Goal: Book appointment/travel/reservation

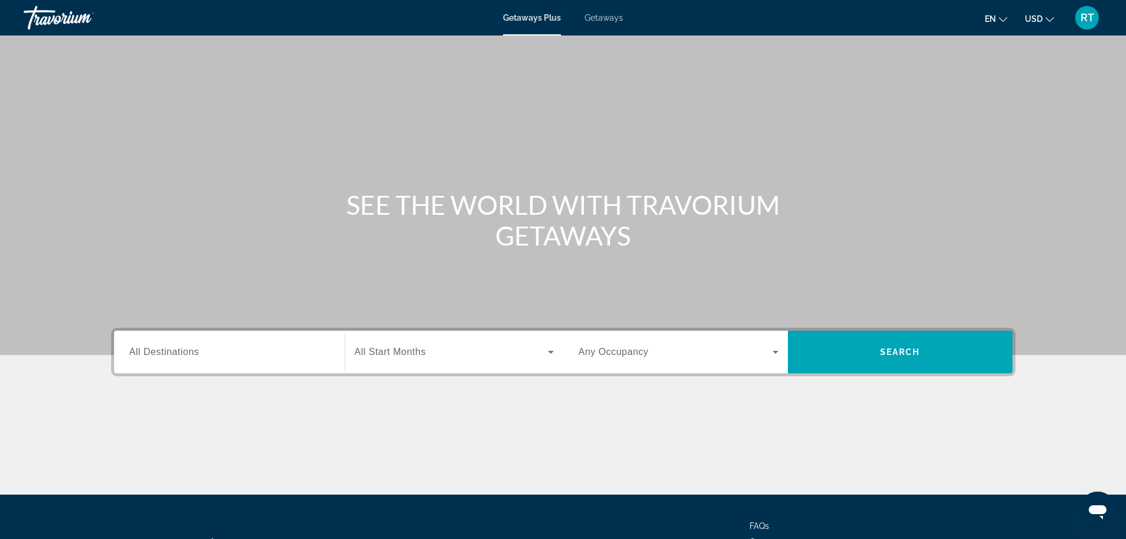
click at [157, 356] on span "All Destinations" at bounding box center [164, 351] width 70 height 10
click at [157, 356] on input "Destination All Destinations" at bounding box center [229, 352] width 200 height 14
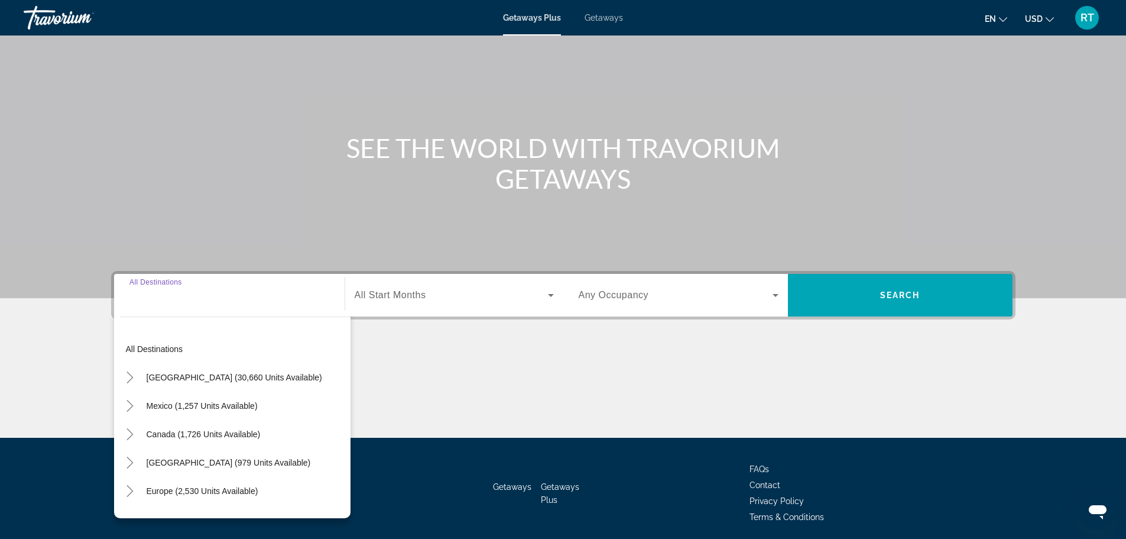
scroll to position [101, 0]
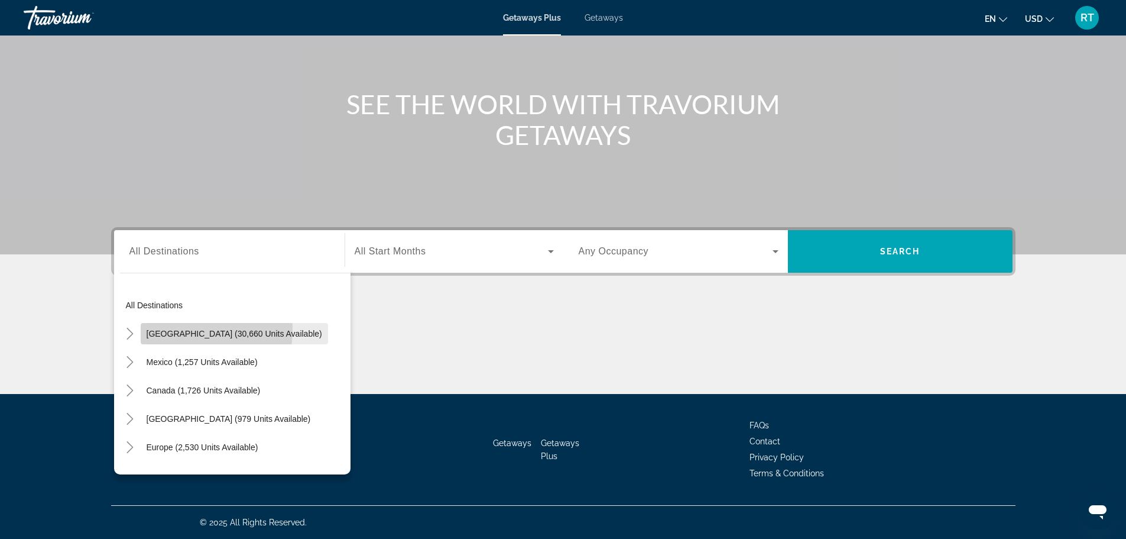
click at [182, 329] on span "[GEOGRAPHIC_DATA] (30,660 units available)" at bounding box center [235, 333] width 176 height 9
type input "**********"
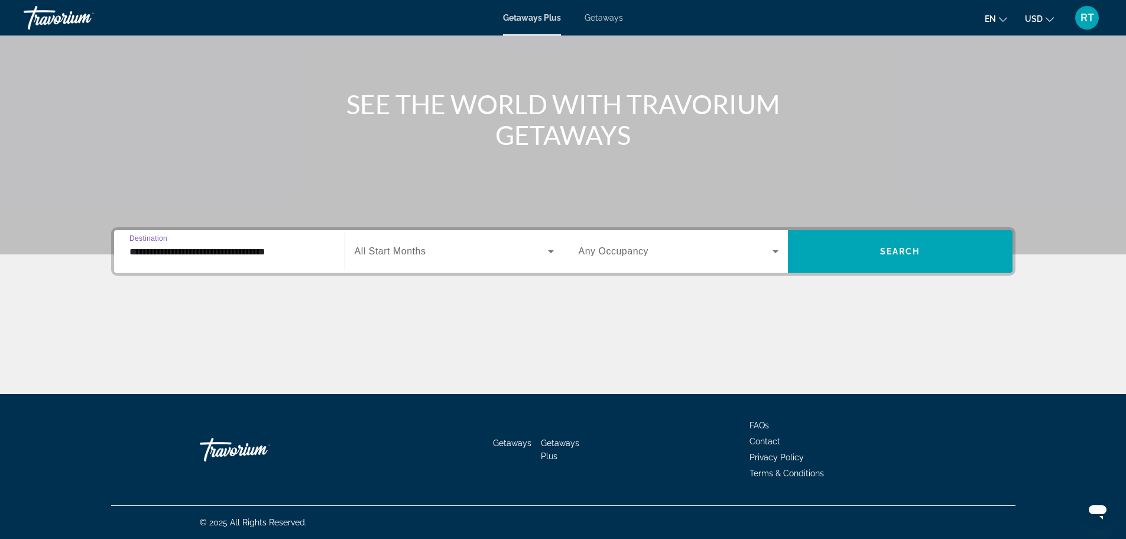
click at [517, 259] on div "Search widget" at bounding box center [454, 251] width 199 height 33
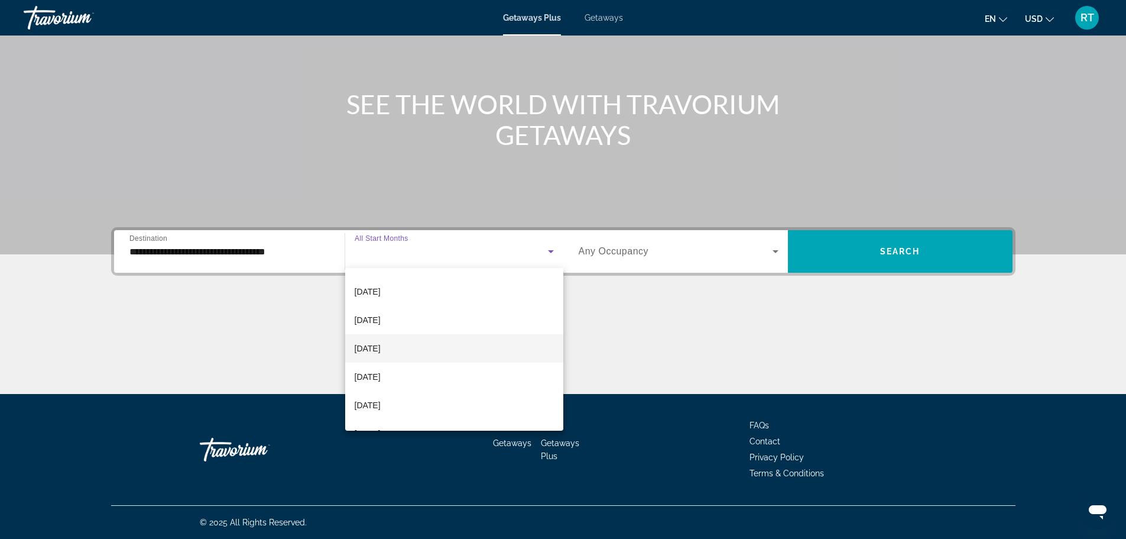
scroll to position [118, 0]
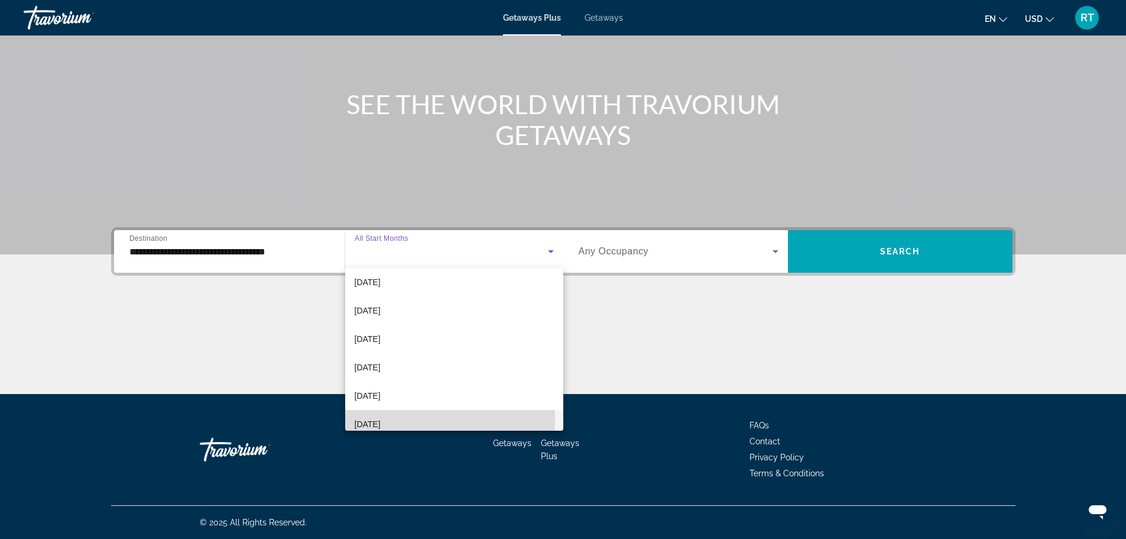
drag, startPoint x: 387, startPoint y: 419, endPoint x: 406, endPoint y: 407, distance: 22.3
click at [381, 419] on span "[DATE]" at bounding box center [368, 424] width 26 height 14
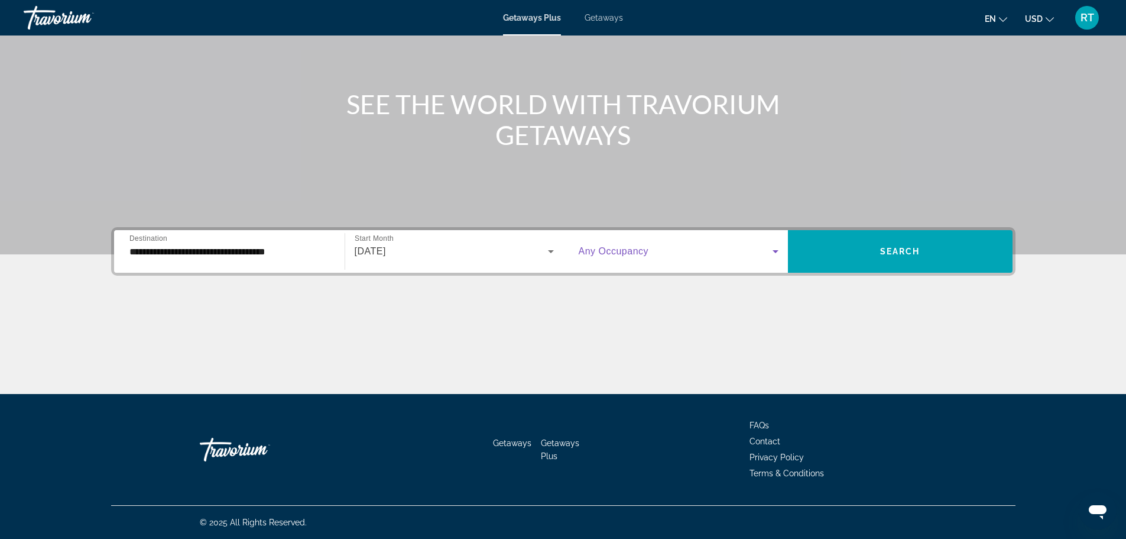
click at [782, 250] on icon "Search widget" at bounding box center [776, 251] width 14 height 14
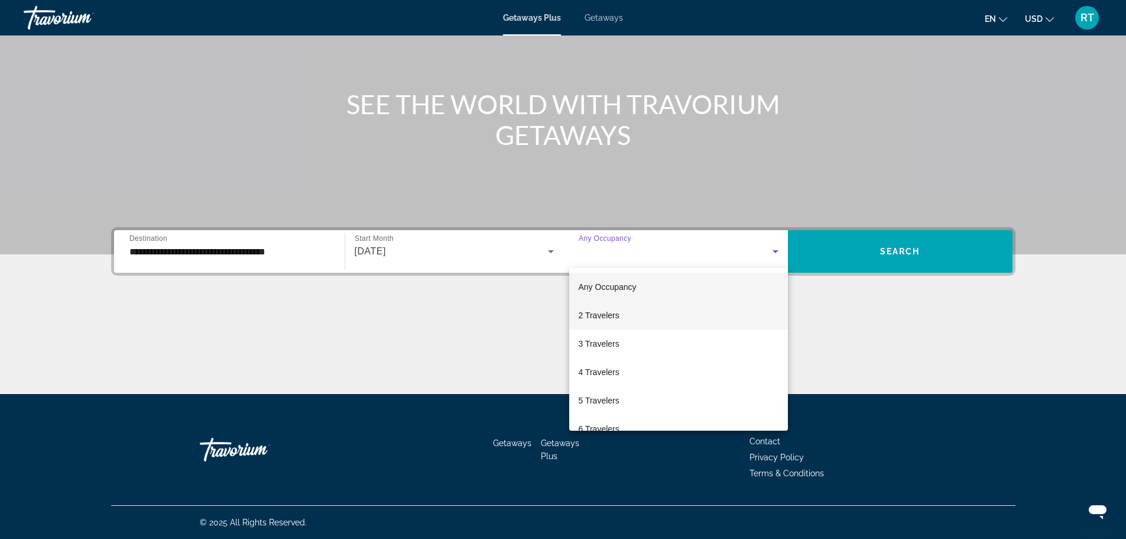
click at [618, 317] on span "2 Travelers" at bounding box center [599, 315] width 41 height 14
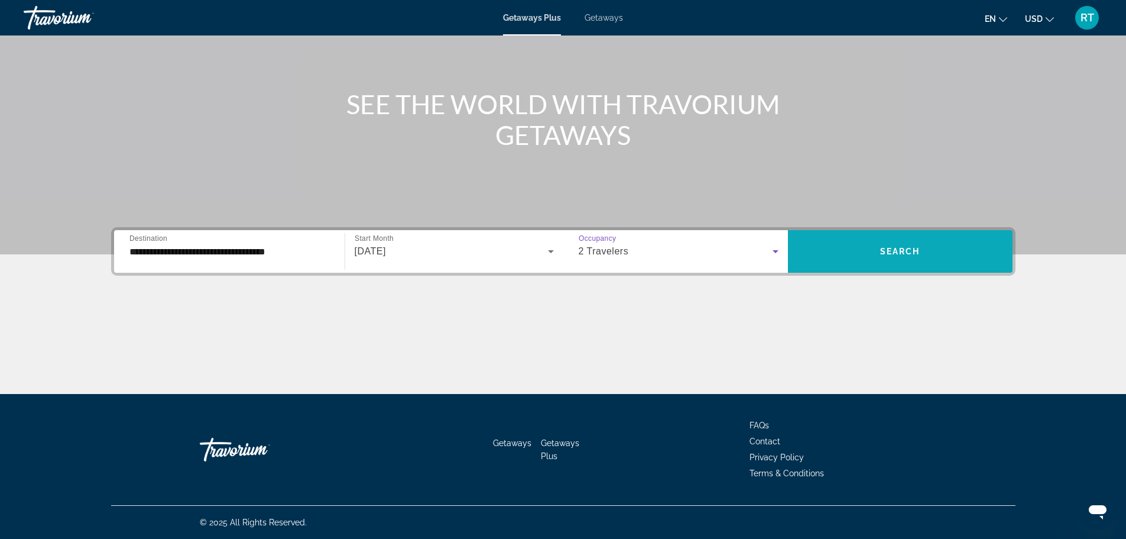
click at [951, 251] on span "Search widget" at bounding box center [900, 251] width 225 height 28
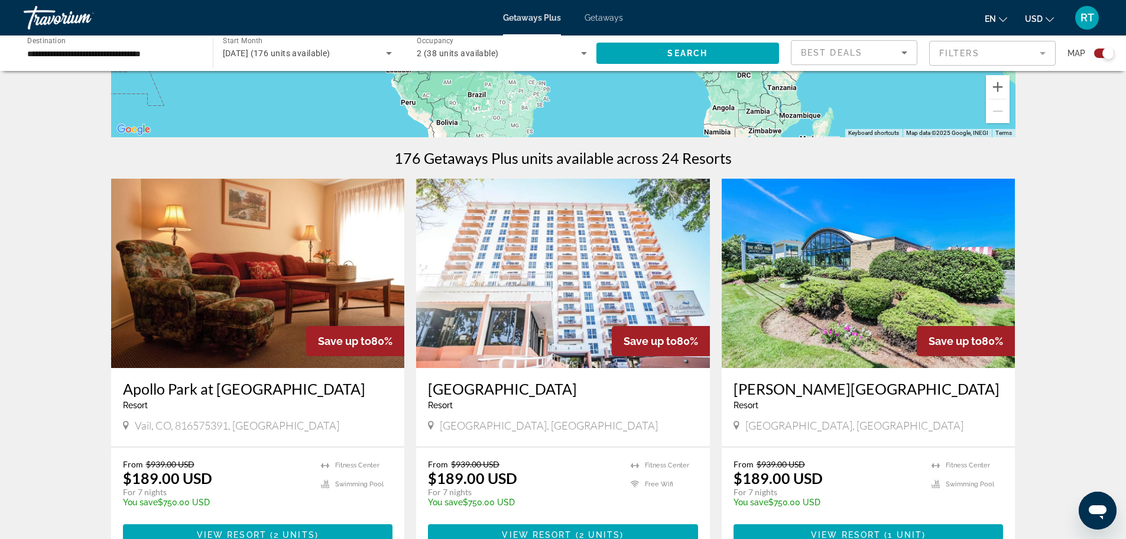
scroll to position [296, 0]
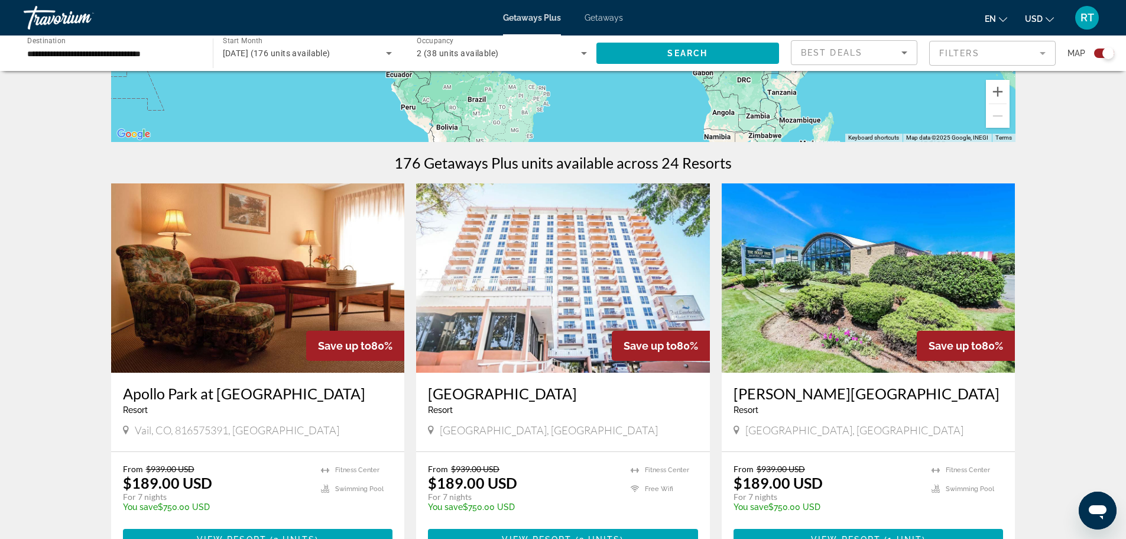
click at [387, 51] on icon "Search widget" at bounding box center [389, 53] width 14 height 14
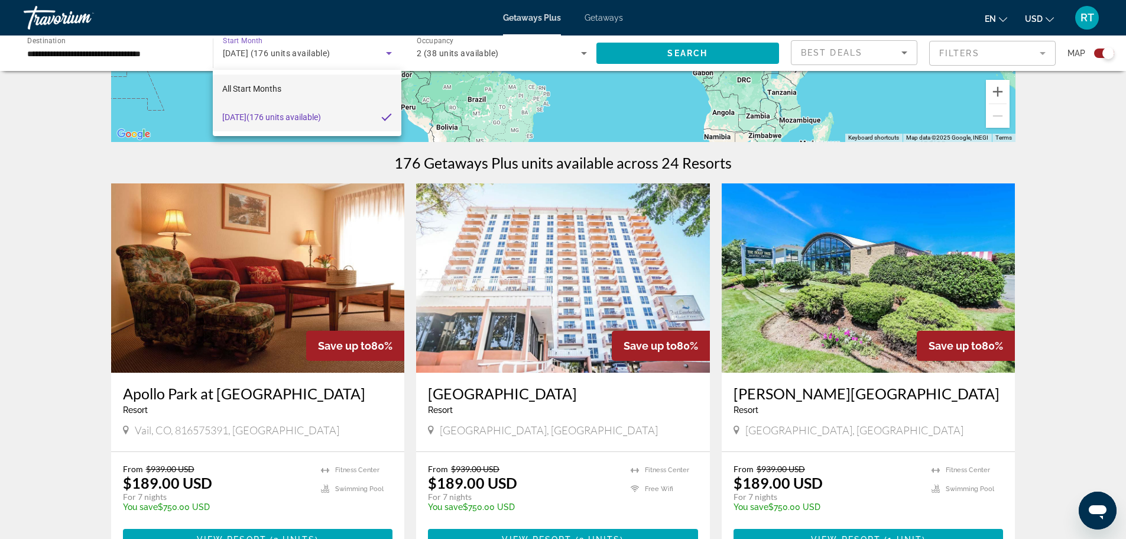
click at [356, 90] on mat-option "All Start Months" at bounding box center [307, 88] width 188 height 28
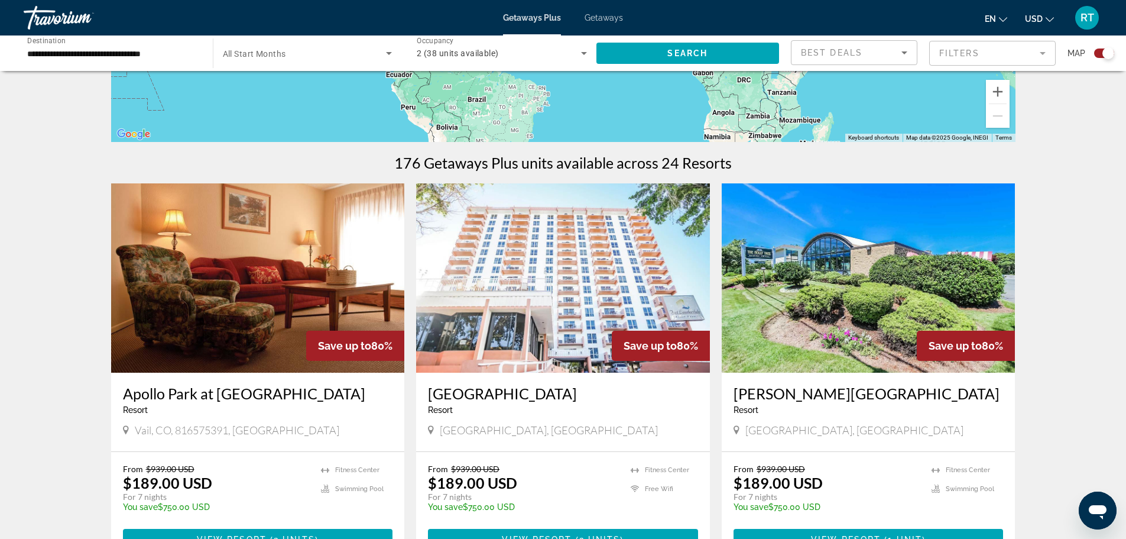
click at [386, 60] on div "Search widget" at bounding box center [308, 53] width 170 height 33
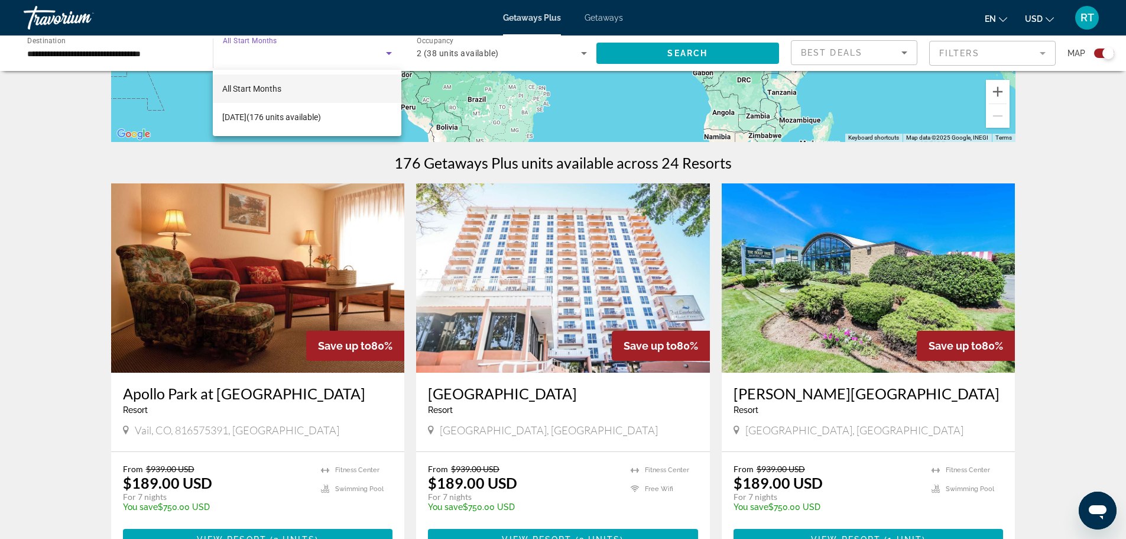
click at [388, 59] on div at bounding box center [563, 269] width 1126 height 539
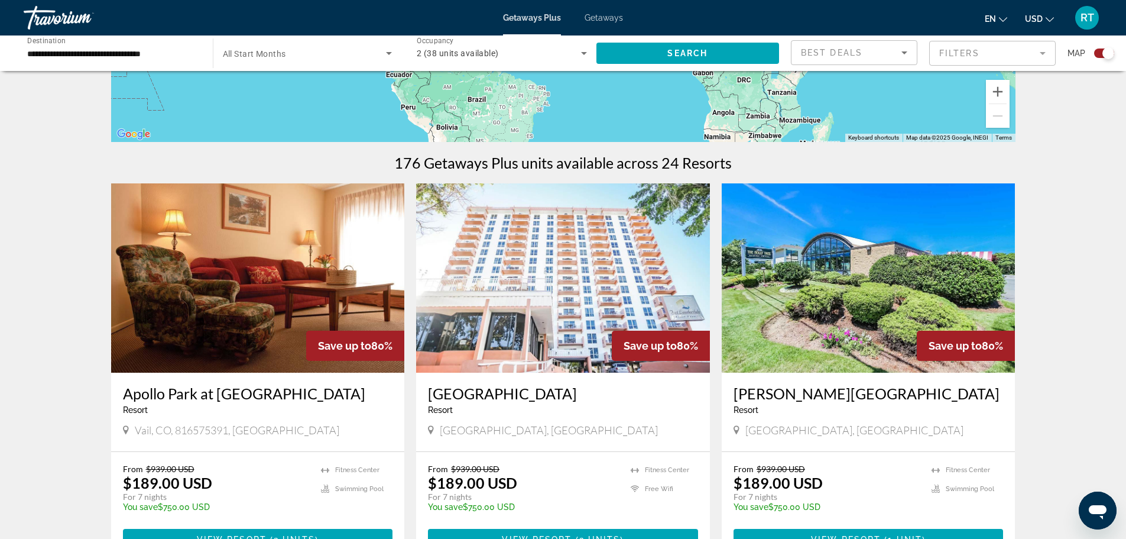
click at [339, 53] on span "Search widget" at bounding box center [305, 53] width 164 height 14
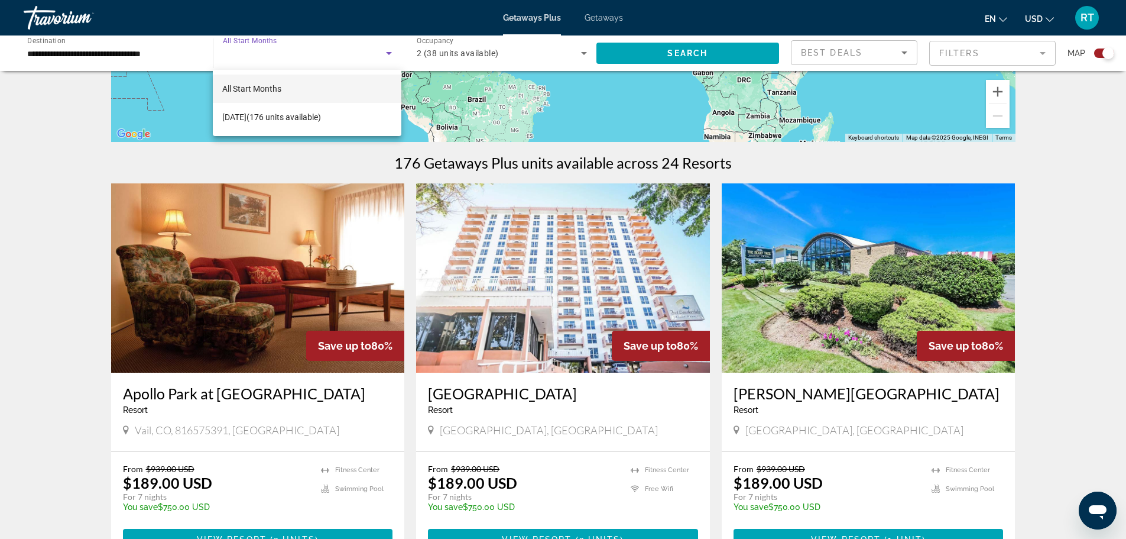
click at [646, 57] on div at bounding box center [563, 269] width 1126 height 539
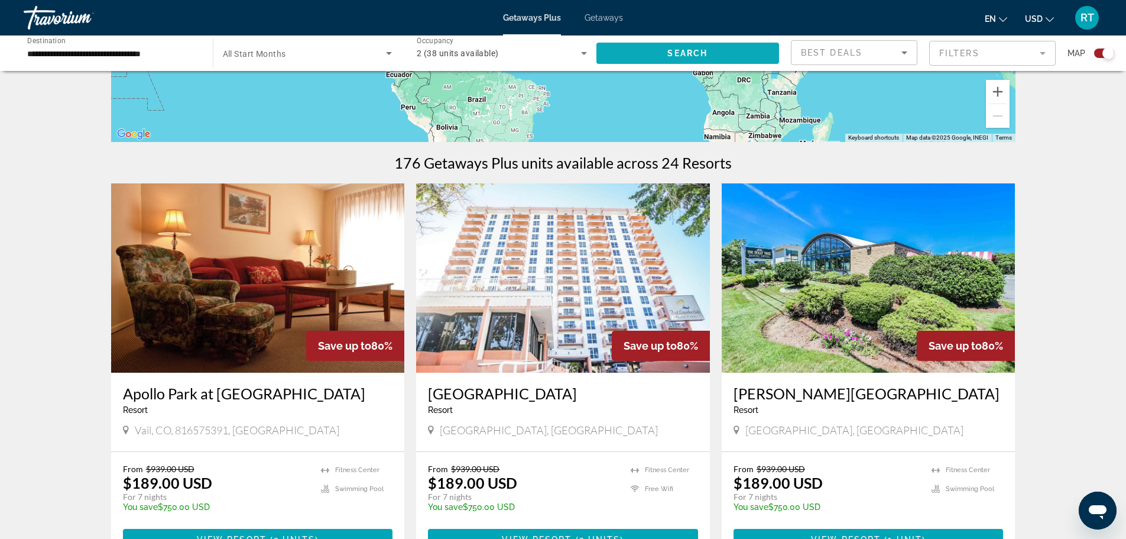
click at [644, 57] on span "Search widget" at bounding box center [688, 53] width 183 height 28
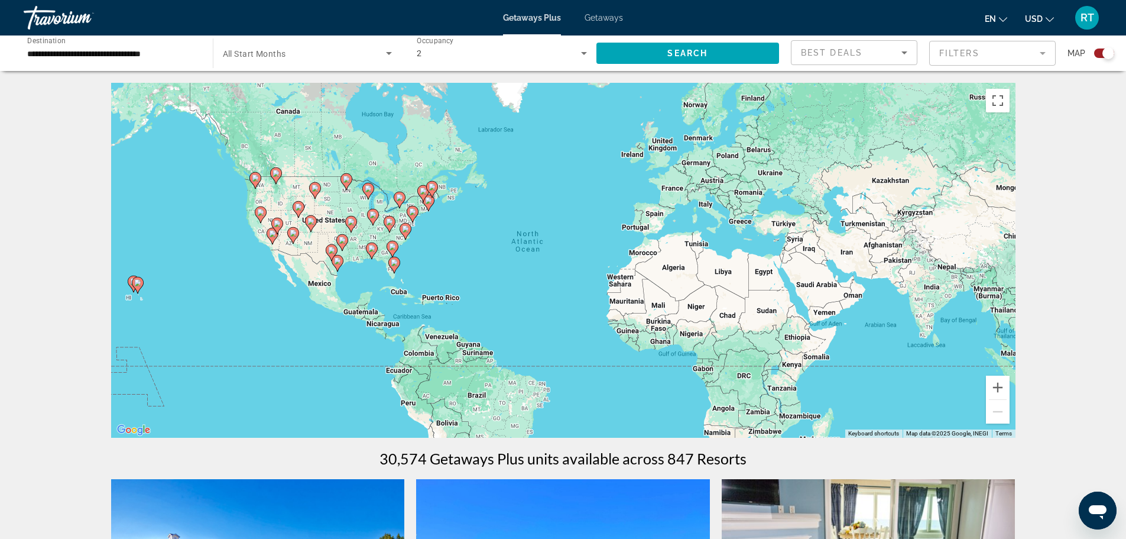
click at [390, 50] on icon "Search widget" at bounding box center [389, 53] width 14 height 14
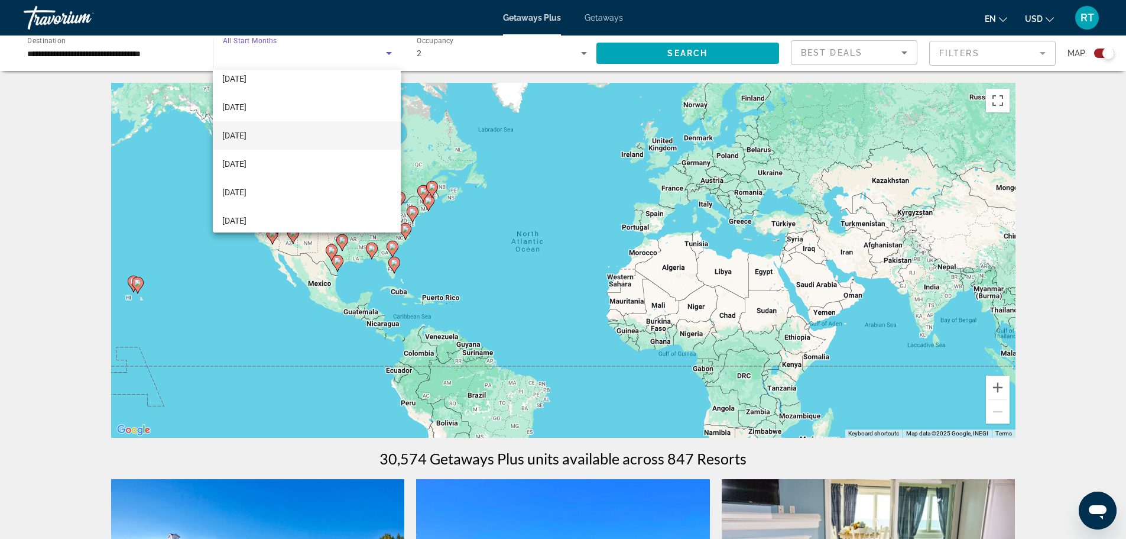
scroll to position [59, 0]
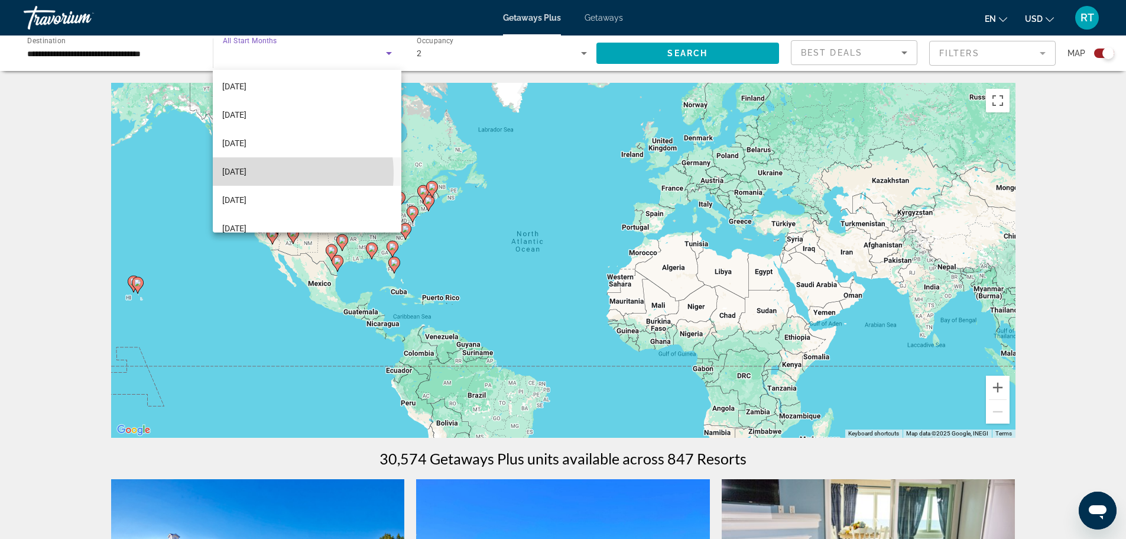
click at [275, 173] on mat-option "[DATE]" at bounding box center [307, 171] width 188 height 28
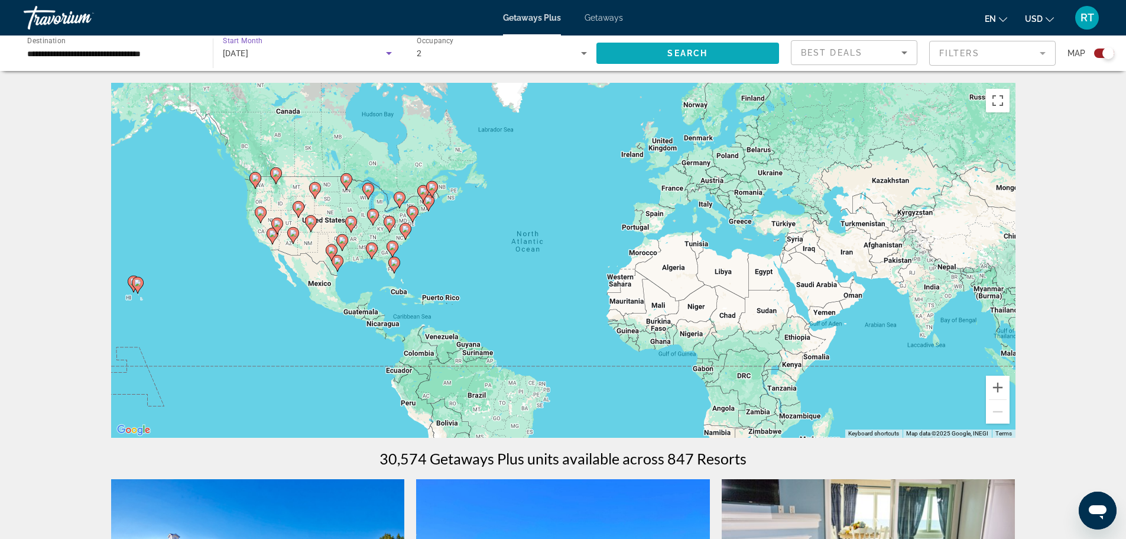
click at [715, 56] on span "Search widget" at bounding box center [688, 53] width 183 height 28
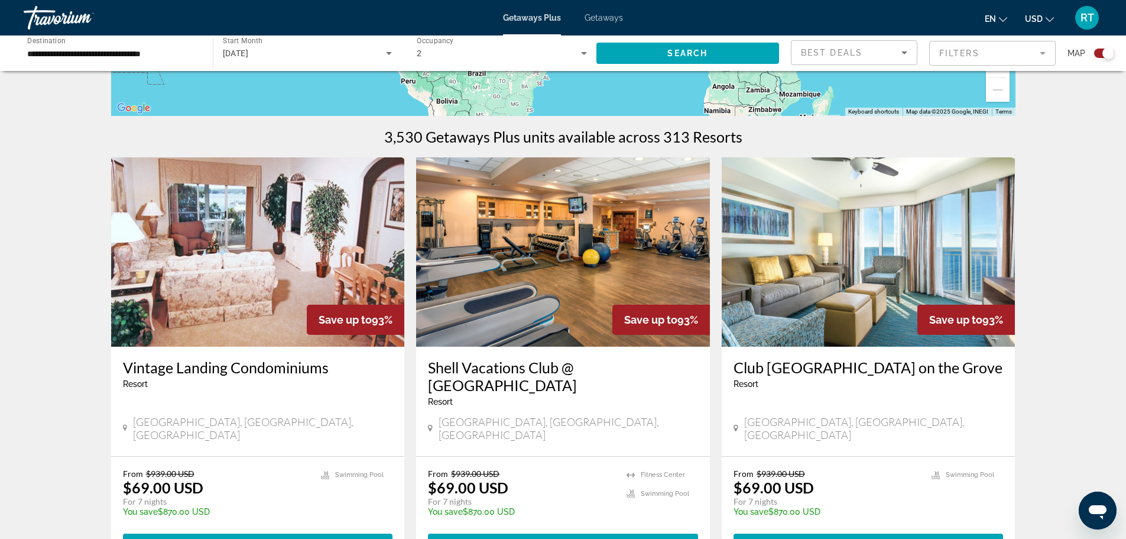
scroll to position [177, 0]
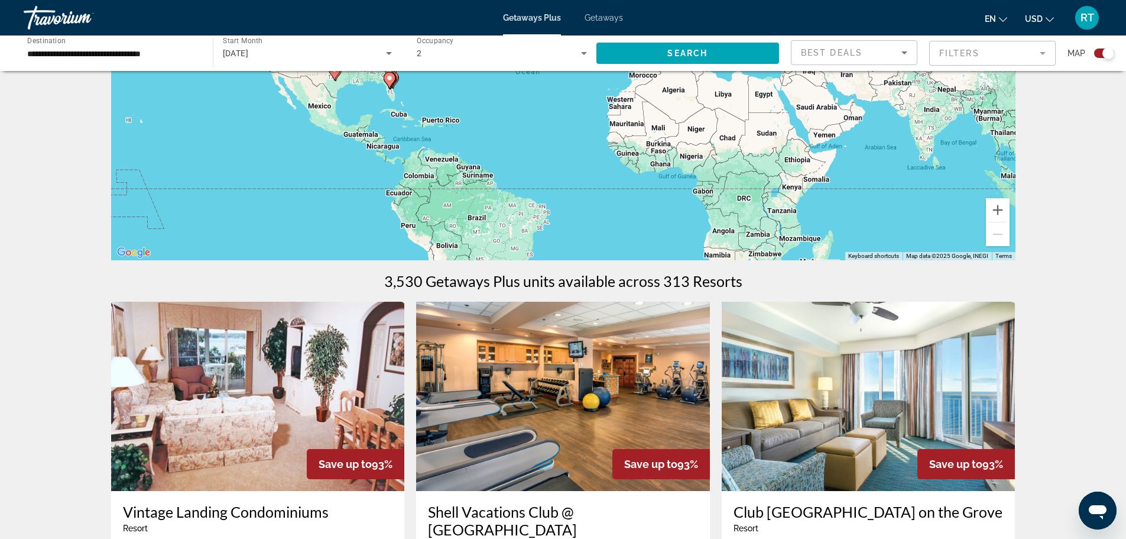
click at [1042, 59] on mat-form-field "Filters" at bounding box center [992, 53] width 127 height 25
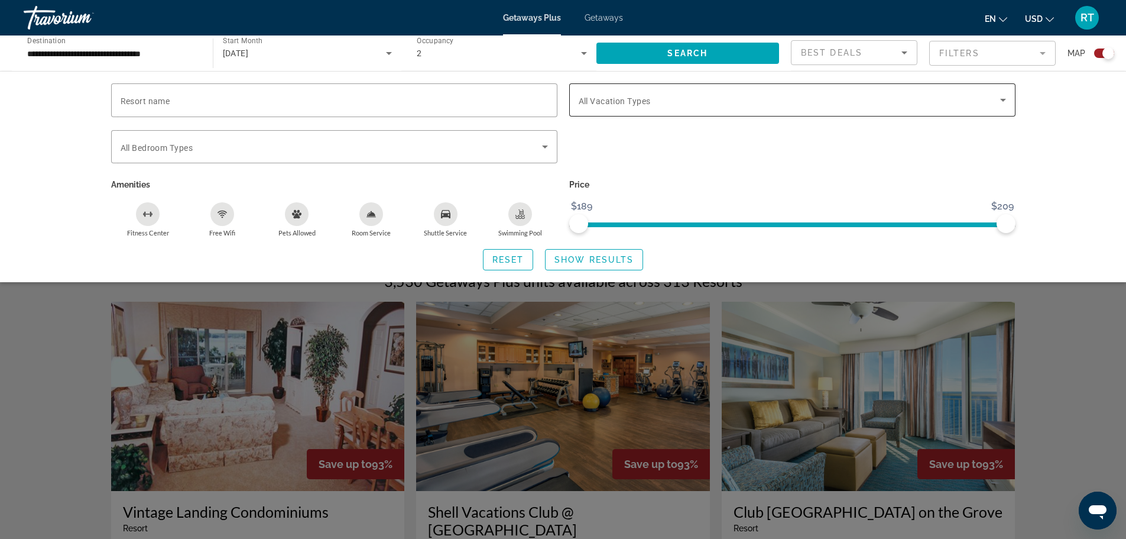
click at [1001, 97] on icon "Search widget" at bounding box center [1003, 100] width 14 height 14
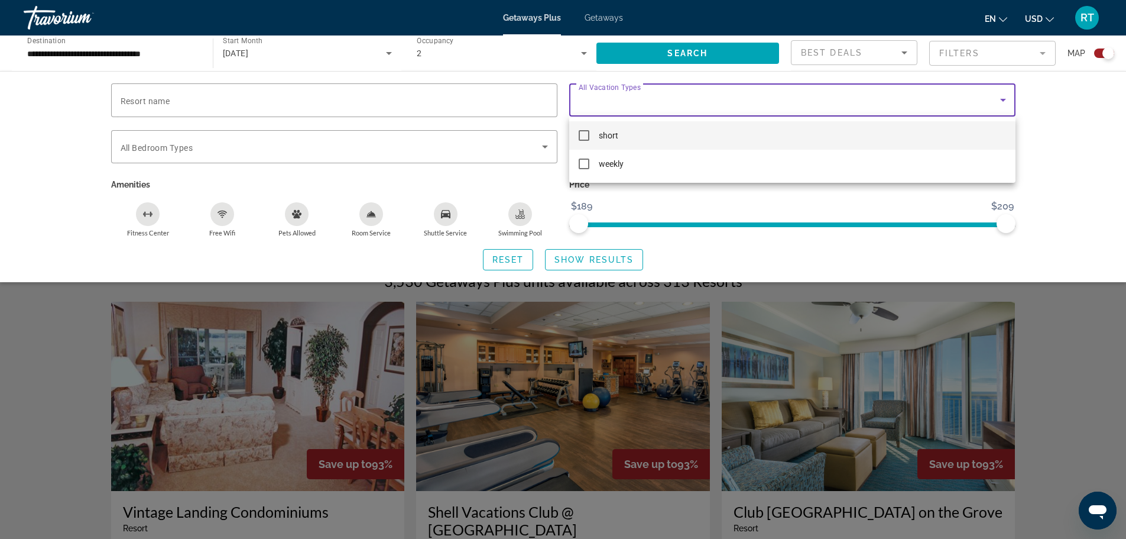
click at [587, 136] on mat-pseudo-checkbox at bounding box center [584, 135] width 11 height 11
drag, startPoint x: 1006, startPoint y: 221, endPoint x: 943, endPoint y: 215, distance: 62.9
click at [946, 216] on div at bounding box center [563, 269] width 1126 height 539
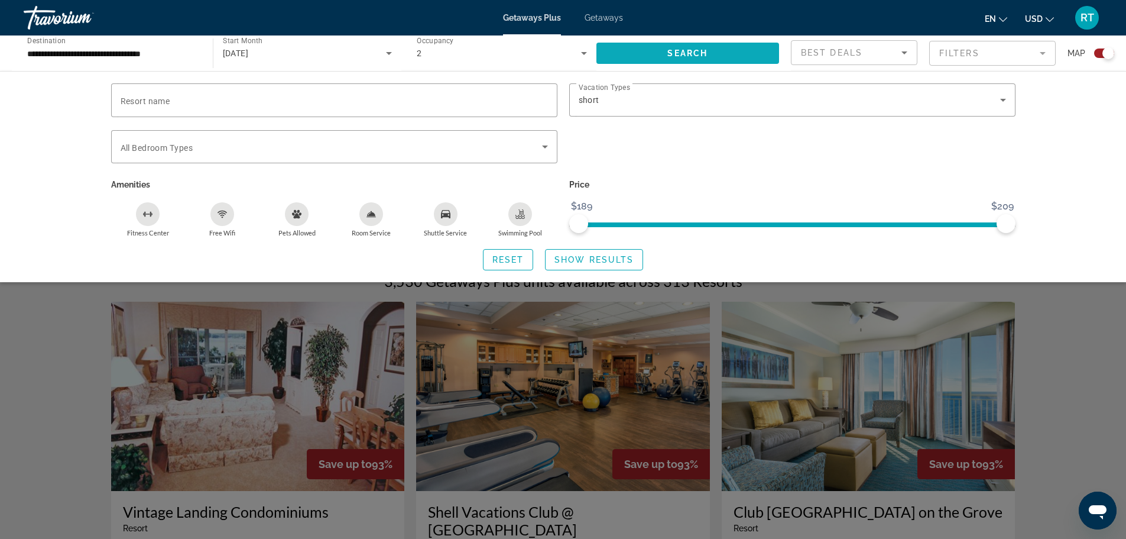
click at [697, 53] on span "Search" at bounding box center [687, 52] width 40 height 9
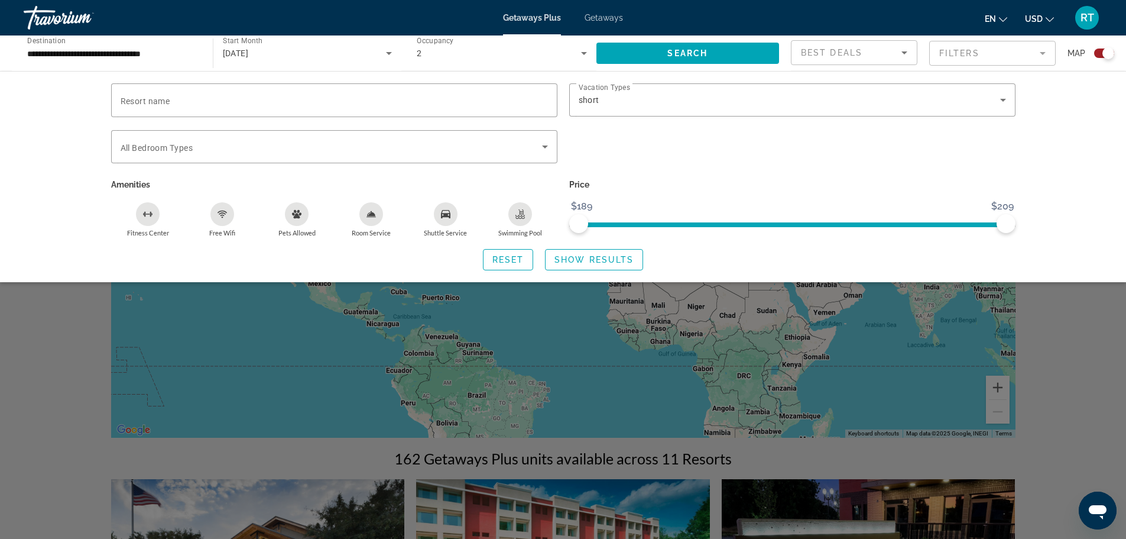
click at [1093, 358] on div "Search widget" at bounding box center [563, 357] width 1126 height 361
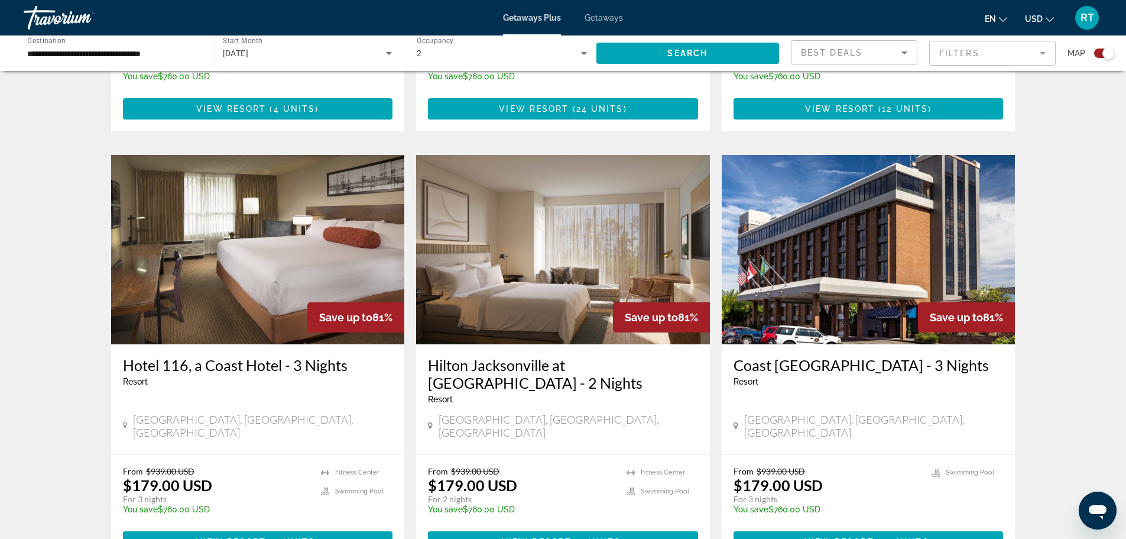
scroll to position [828, 0]
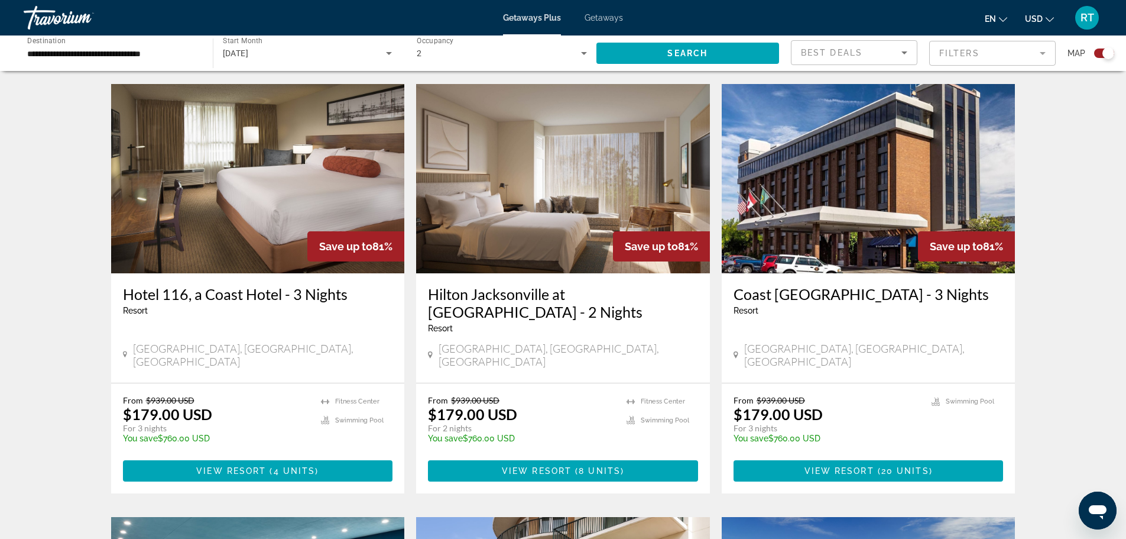
click at [271, 237] on img "Main content" at bounding box center [258, 178] width 294 height 189
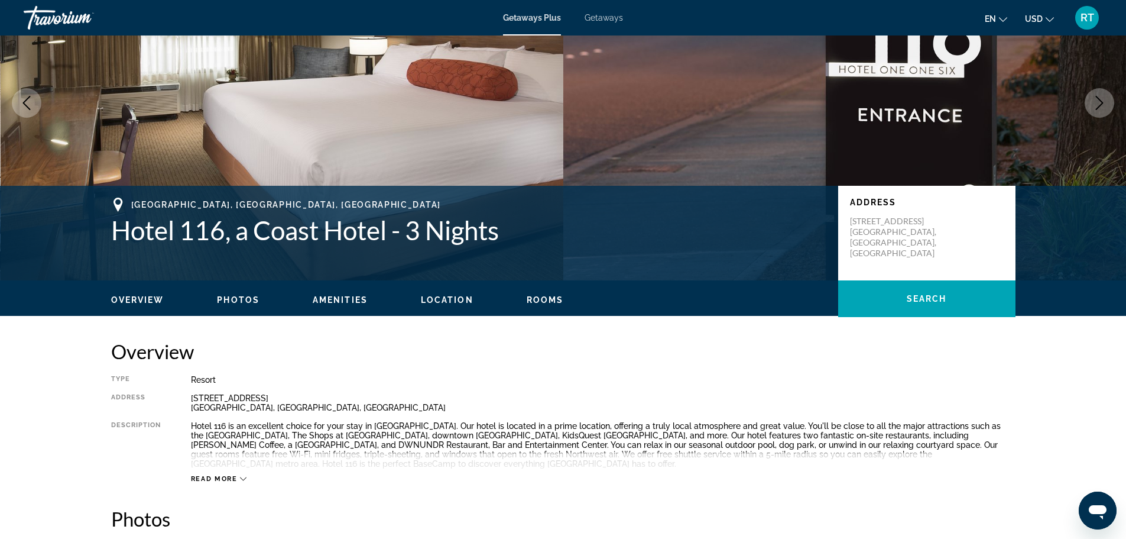
scroll to position [118, 0]
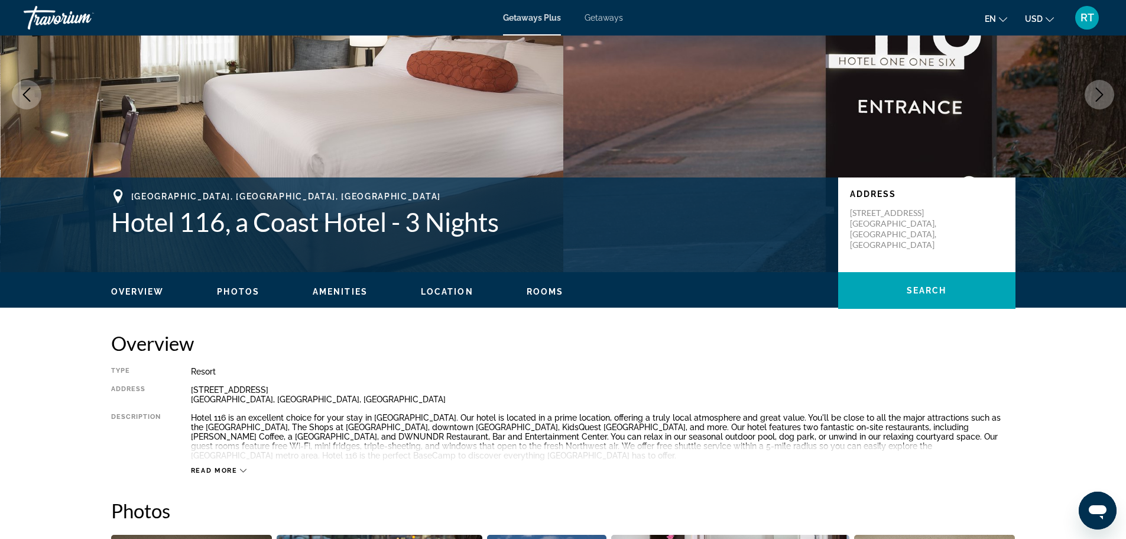
click at [242, 472] on icon "Main content" at bounding box center [243, 470] width 7 height 7
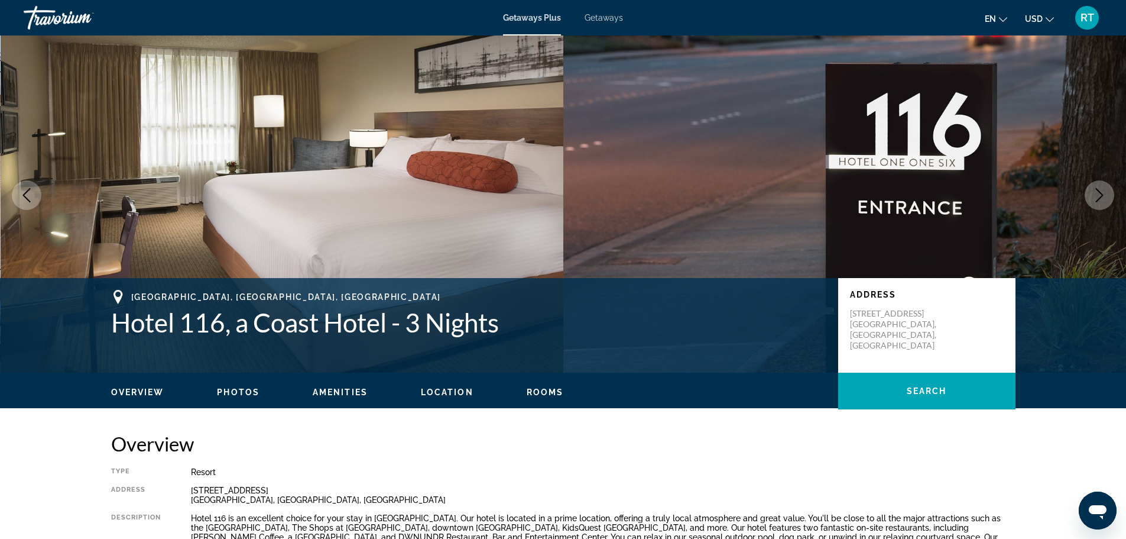
scroll to position [0, 0]
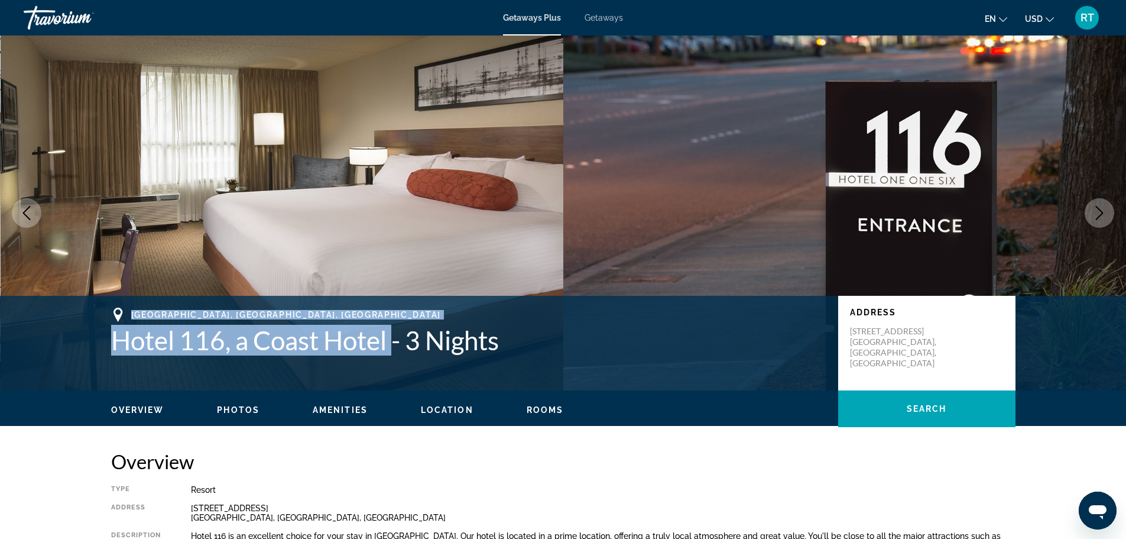
drag, startPoint x: 393, startPoint y: 348, endPoint x: 134, endPoint y: 307, distance: 262.1
click at [134, 307] on div "[GEOGRAPHIC_DATA], [GEOGRAPHIC_DATA], [GEOGRAPHIC_DATA] Hotel 116, a Coast Hote…" at bounding box center [468, 331] width 715 height 48
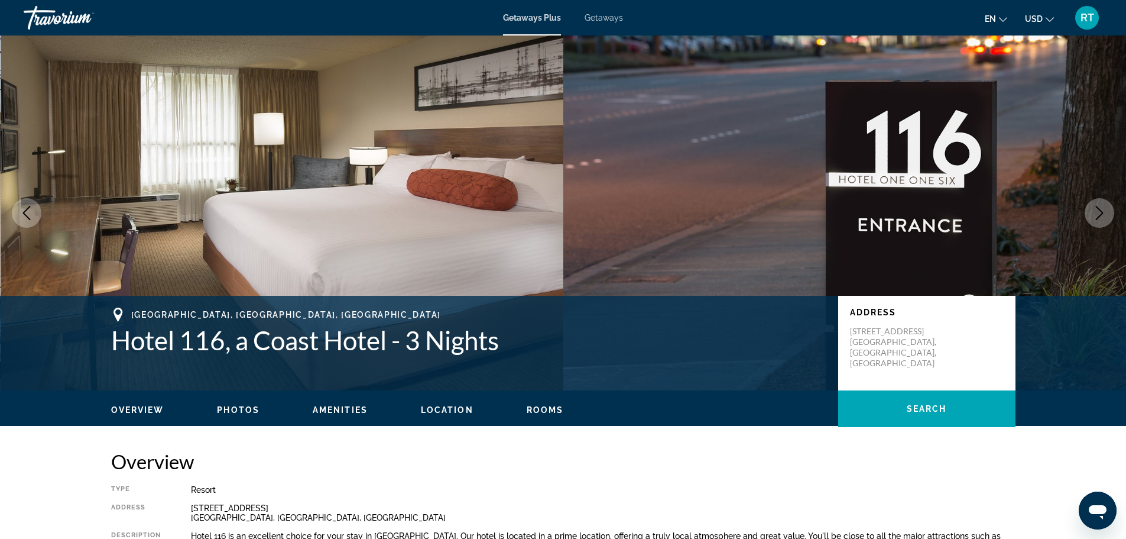
click at [385, 464] on h2 "Overview" at bounding box center [563, 461] width 905 height 24
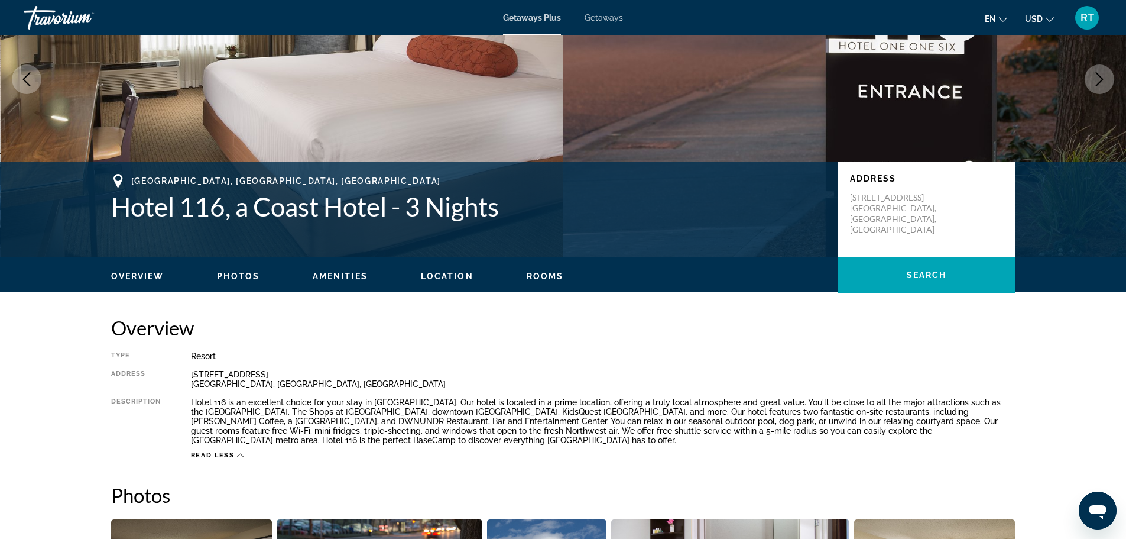
scroll to position [177, 0]
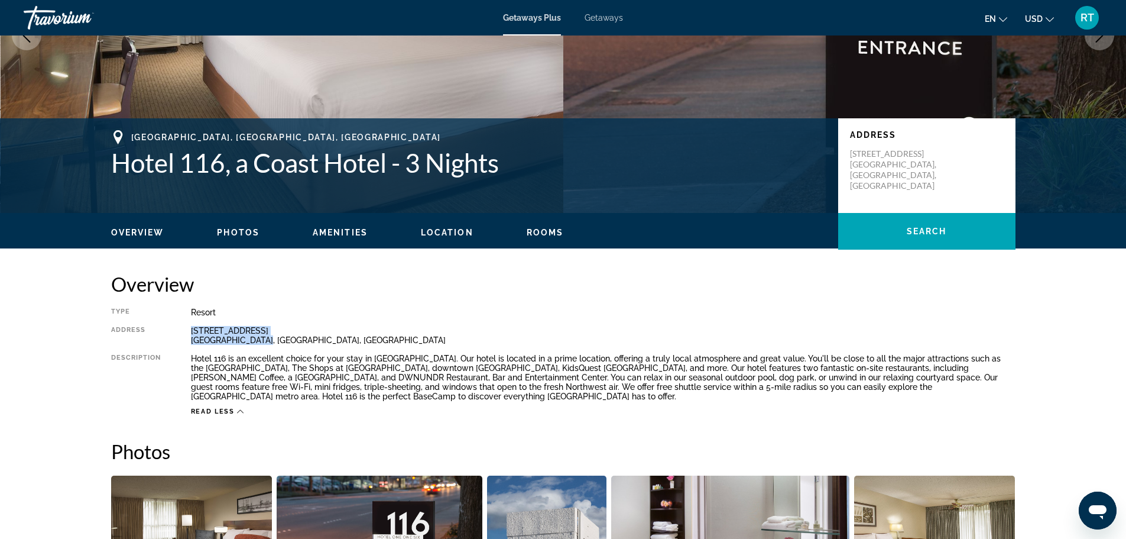
drag, startPoint x: 257, startPoint y: 334, endPoint x: 190, endPoint y: 330, distance: 66.9
click at [191, 330] on div "[STREET_ADDRESS]" at bounding box center [603, 335] width 825 height 19
copy div "[STREET_ADDRESS]"
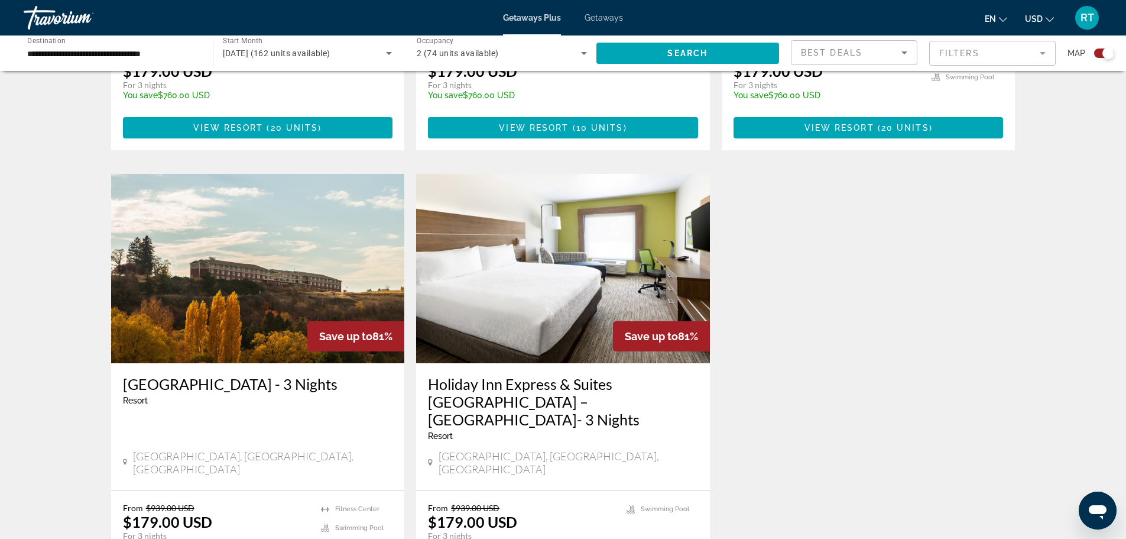
scroll to position [1774, 0]
